Goal: Task Accomplishment & Management: Manage account settings

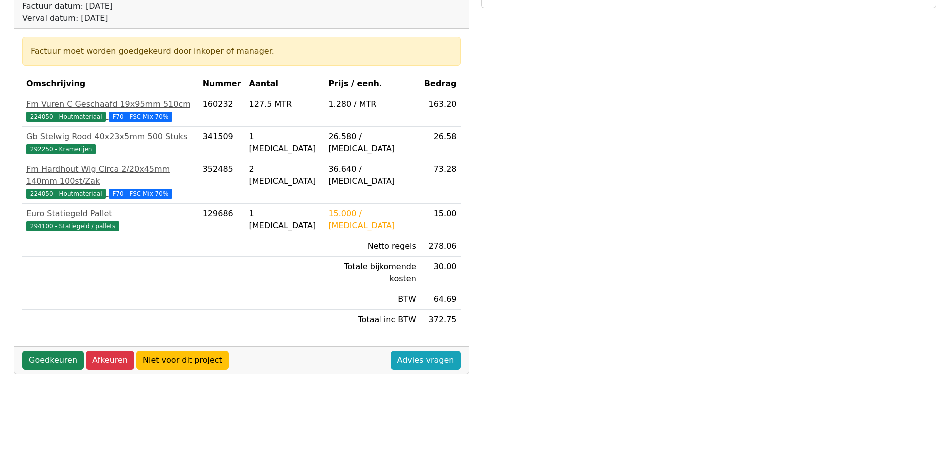
scroll to position [150, 0]
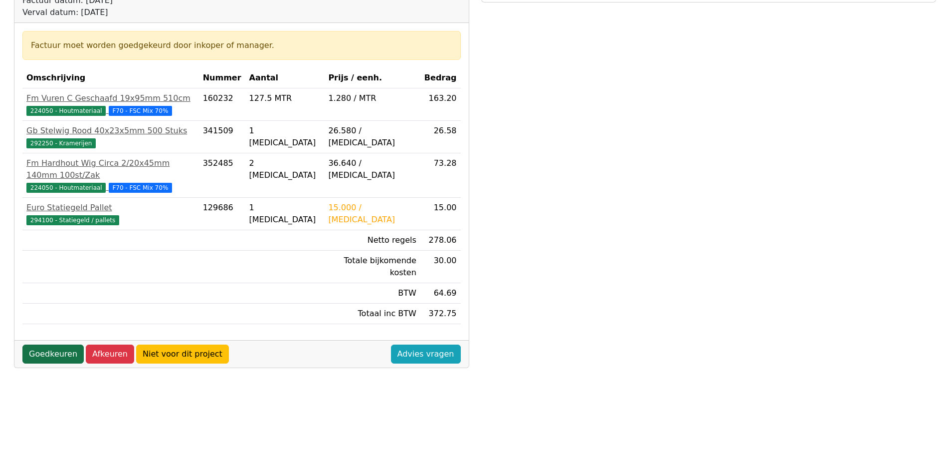
click at [49, 344] on link "Goedkeuren" at bounding box center [52, 353] width 61 height 19
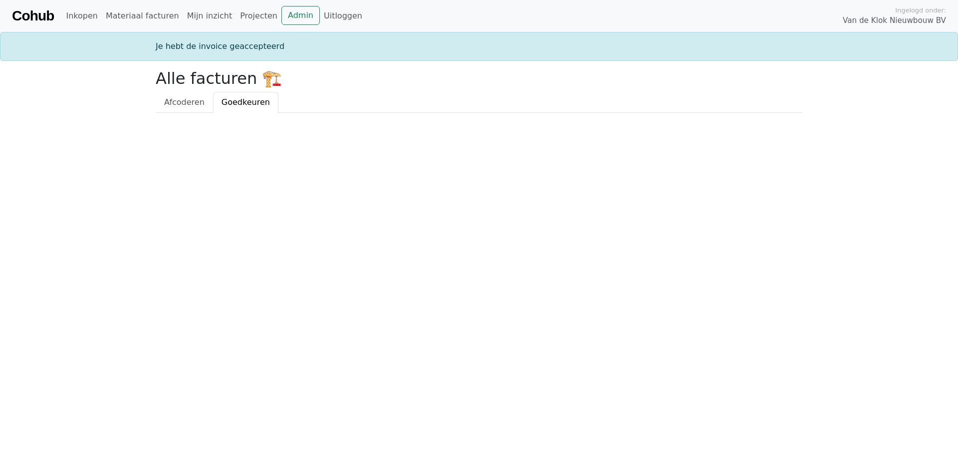
click at [225, 100] on span "Goedkeuren" at bounding box center [246, 101] width 48 height 9
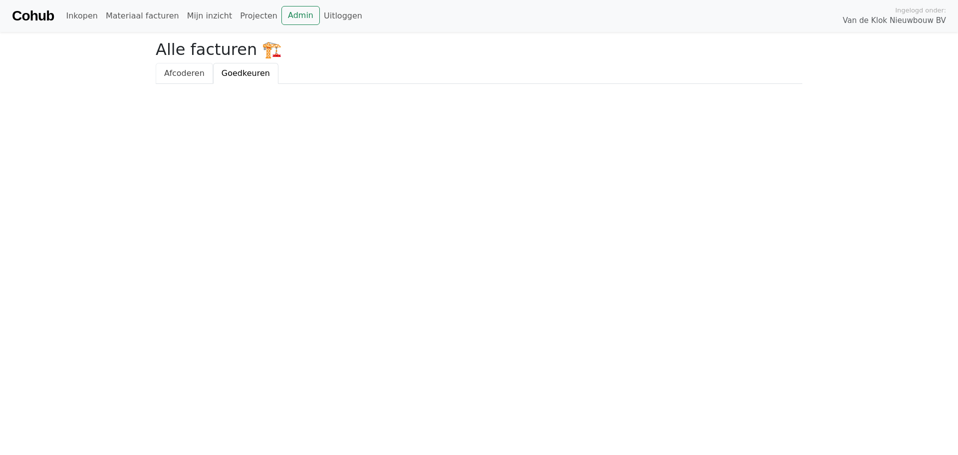
click at [180, 70] on span "Afcoderen" at bounding box center [184, 72] width 40 height 9
click at [232, 72] on span "Goedkeuren" at bounding box center [246, 72] width 48 height 9
